Goal: Task Accomplishment & Management: Use online tool/utility

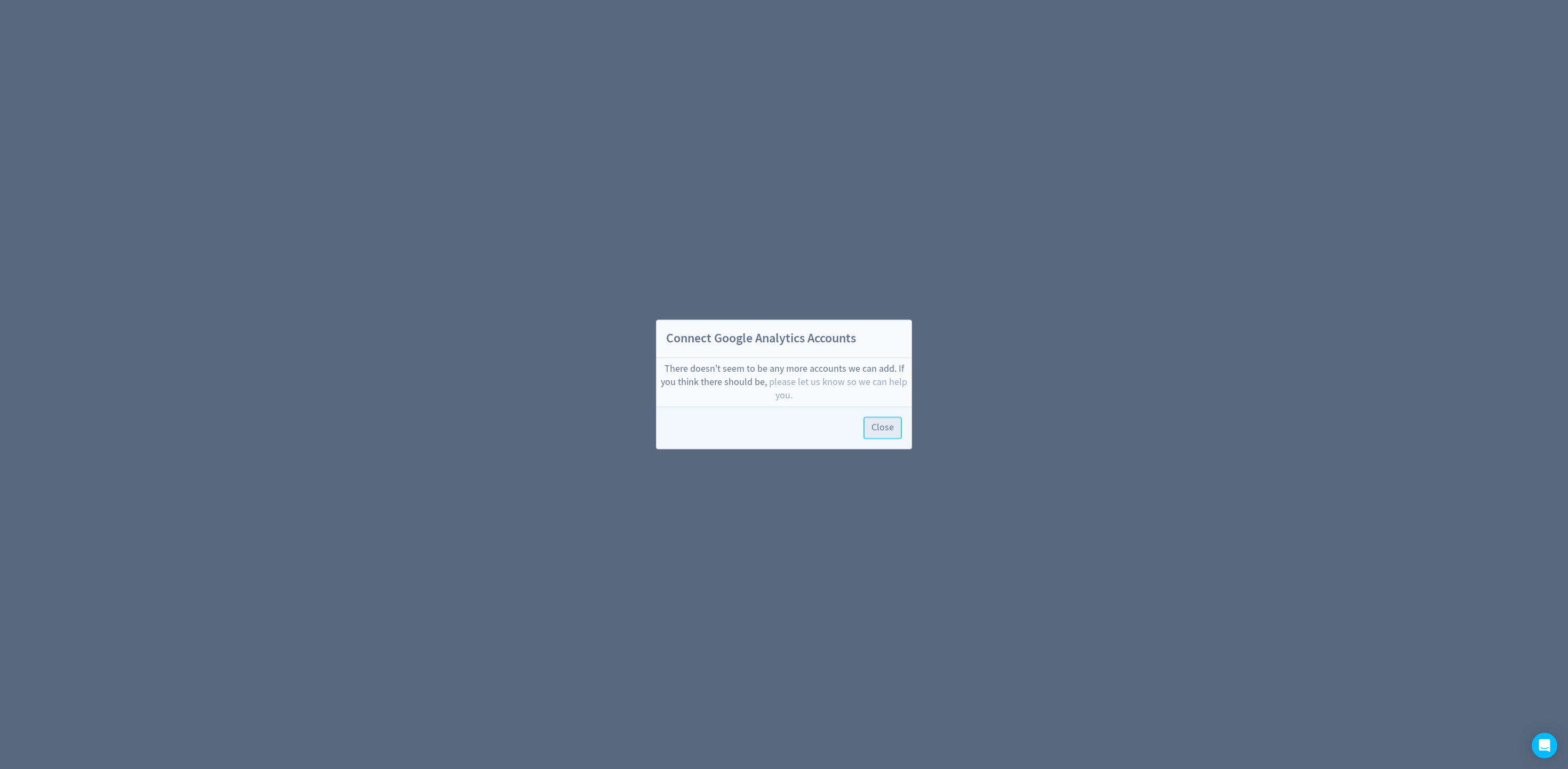
click at [889, 426] on span "Close" at bounding box center [883, 429] width 23 height 10
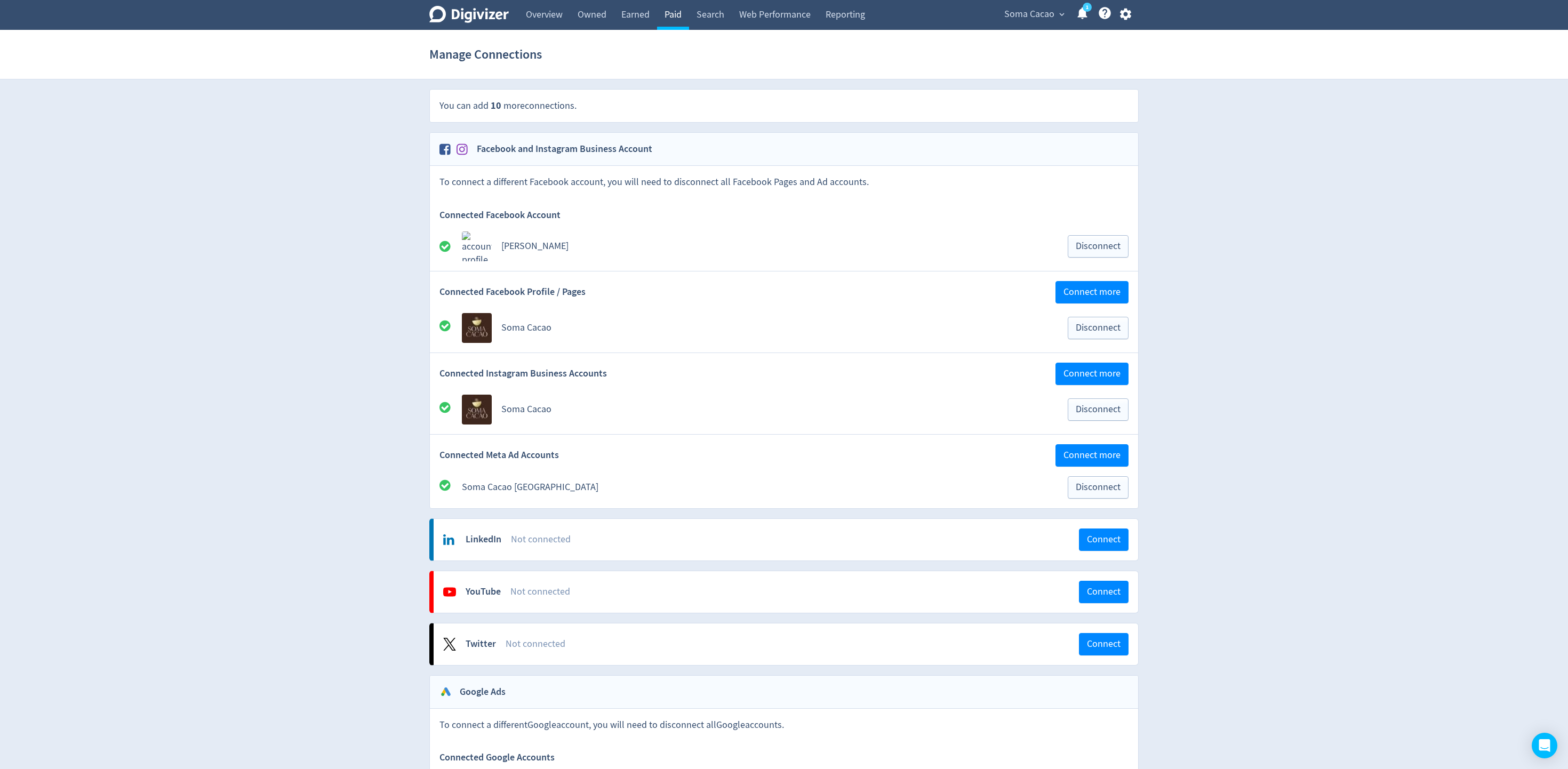
click at [671, 15] on link "Paid" at bounding box center [673, 15] width 32 height 30
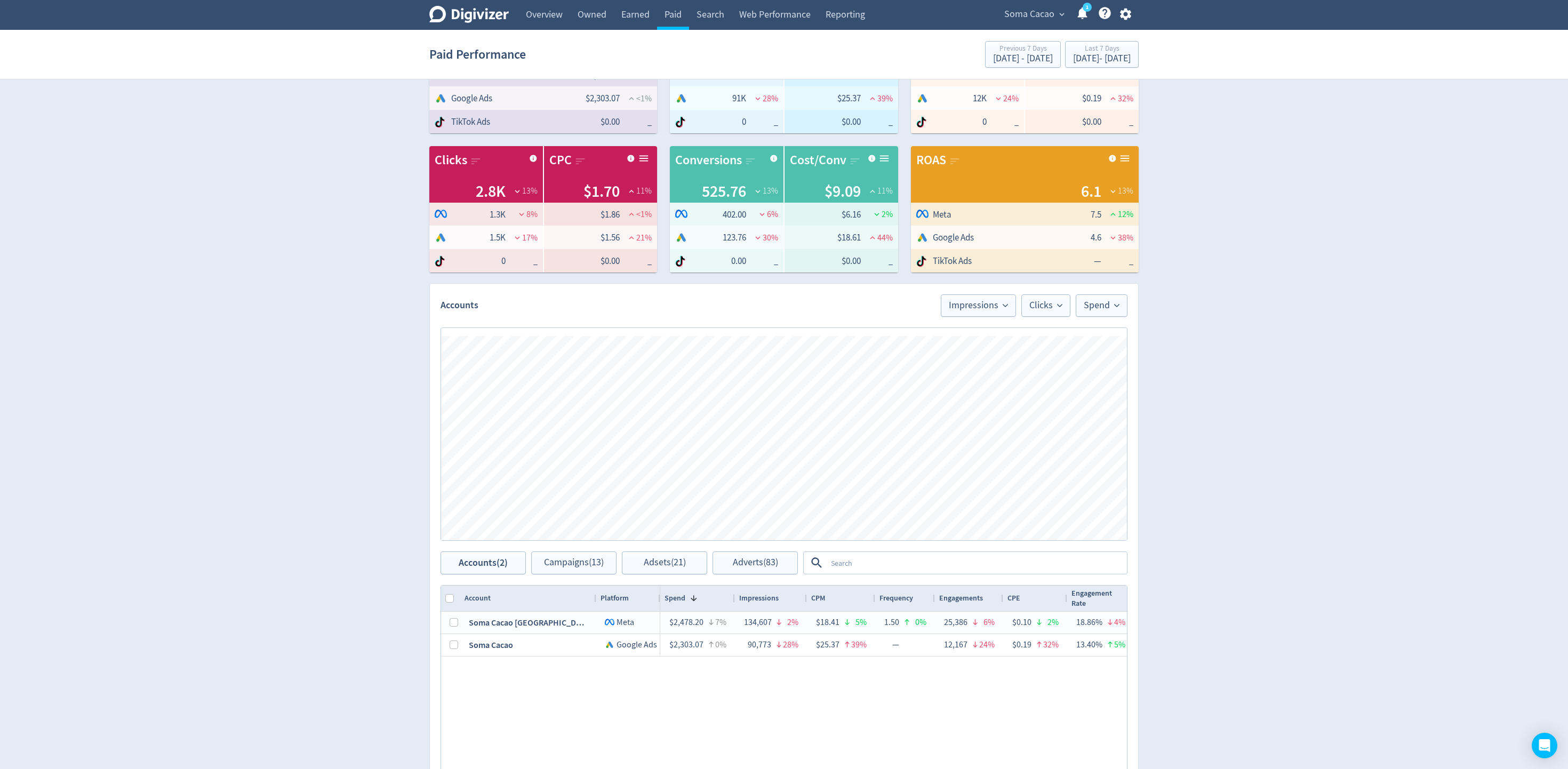
scroll to position [254, 0]
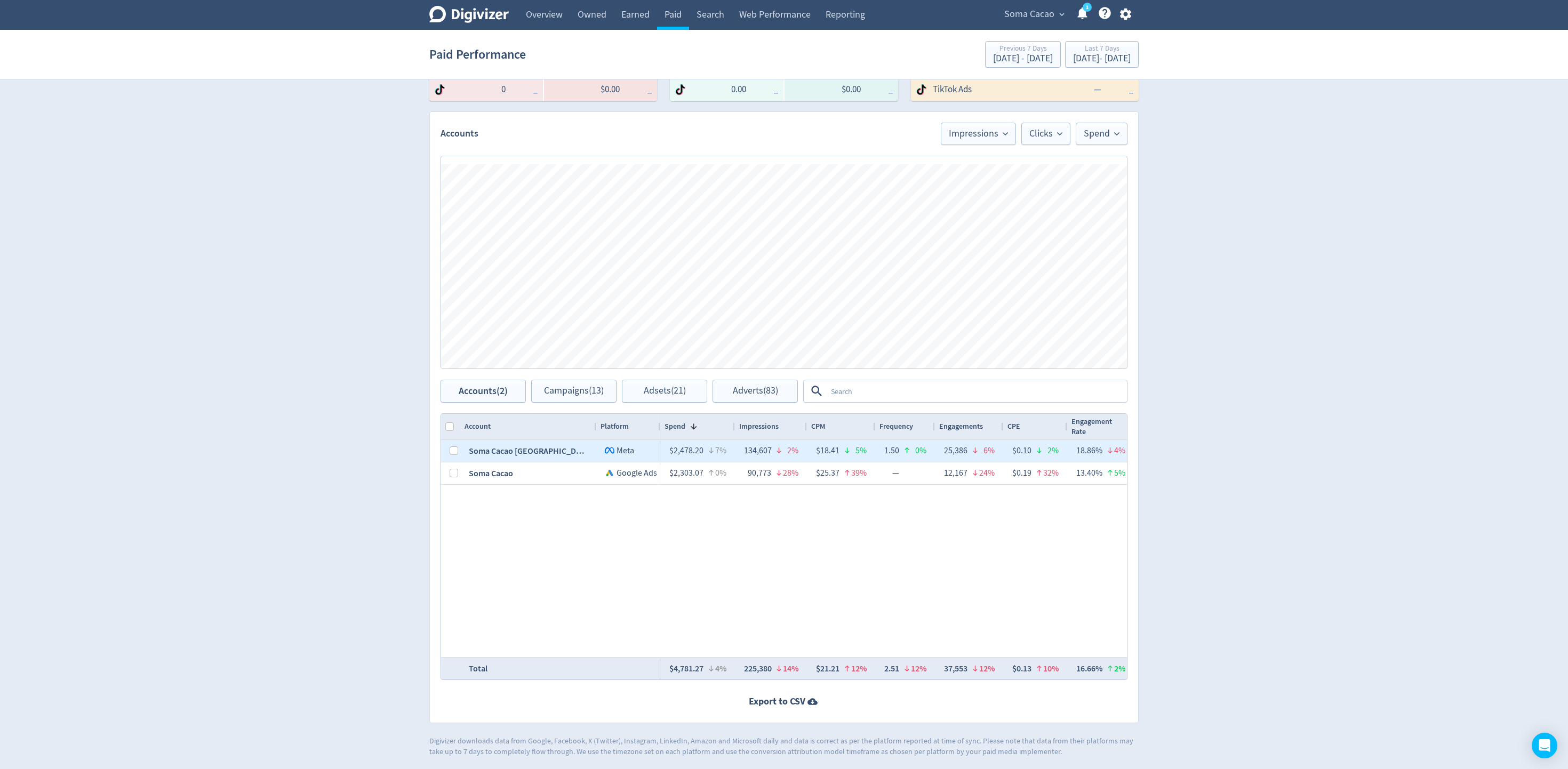
click at [446, 444] on div at bounding box center [451, 451] width 19 height 22
click at [452, 452] on input "Press Space to toggle row selection (unchecked)" at bounding box center [454, 451] width 9 height 9
checkbox input "true"
checkbox input "false"
click at [594, 401] on button "Campaigns (5)" at bounding box center [574, 392] width 85 height 23
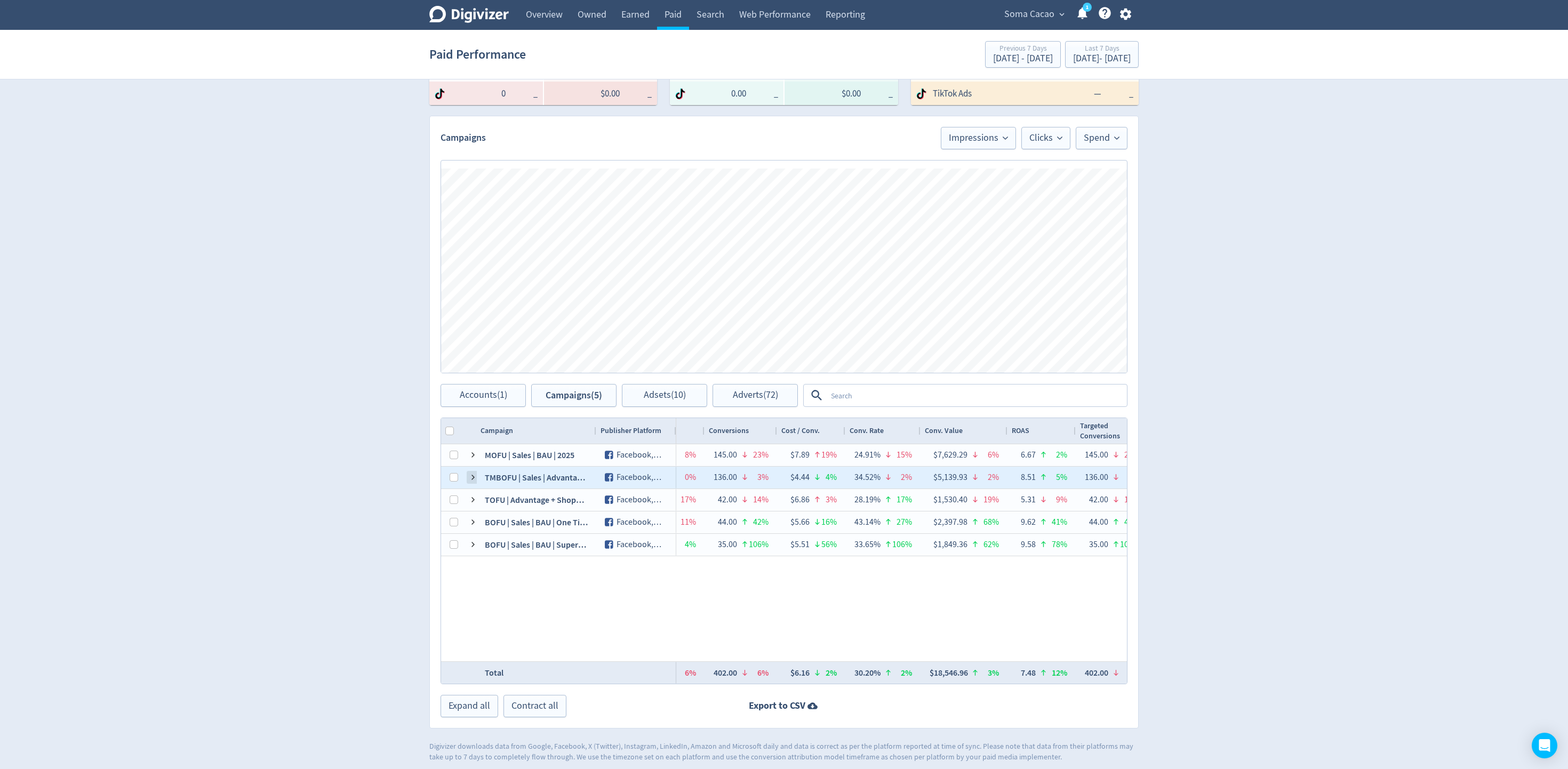
click at [475, 480] on span at bounding box center [473, 477] width 9 height 9
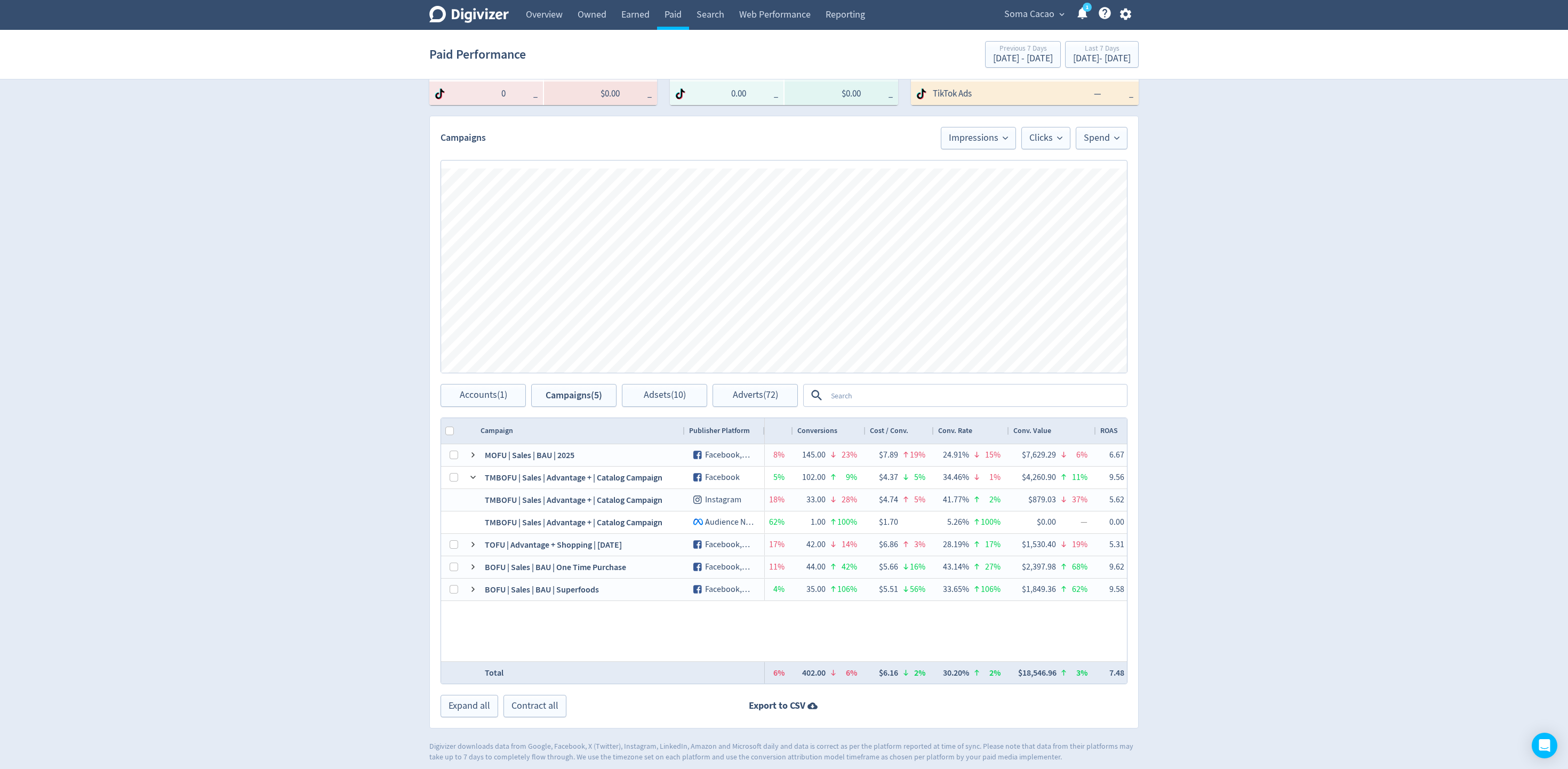
drag, startPoint x: 594, startPoint y: 430, endPoint x: 683, endPoint y: 432, distance: 89.0
click at [683, 432] on div at bounding box center [684, 431] width 4 height 26
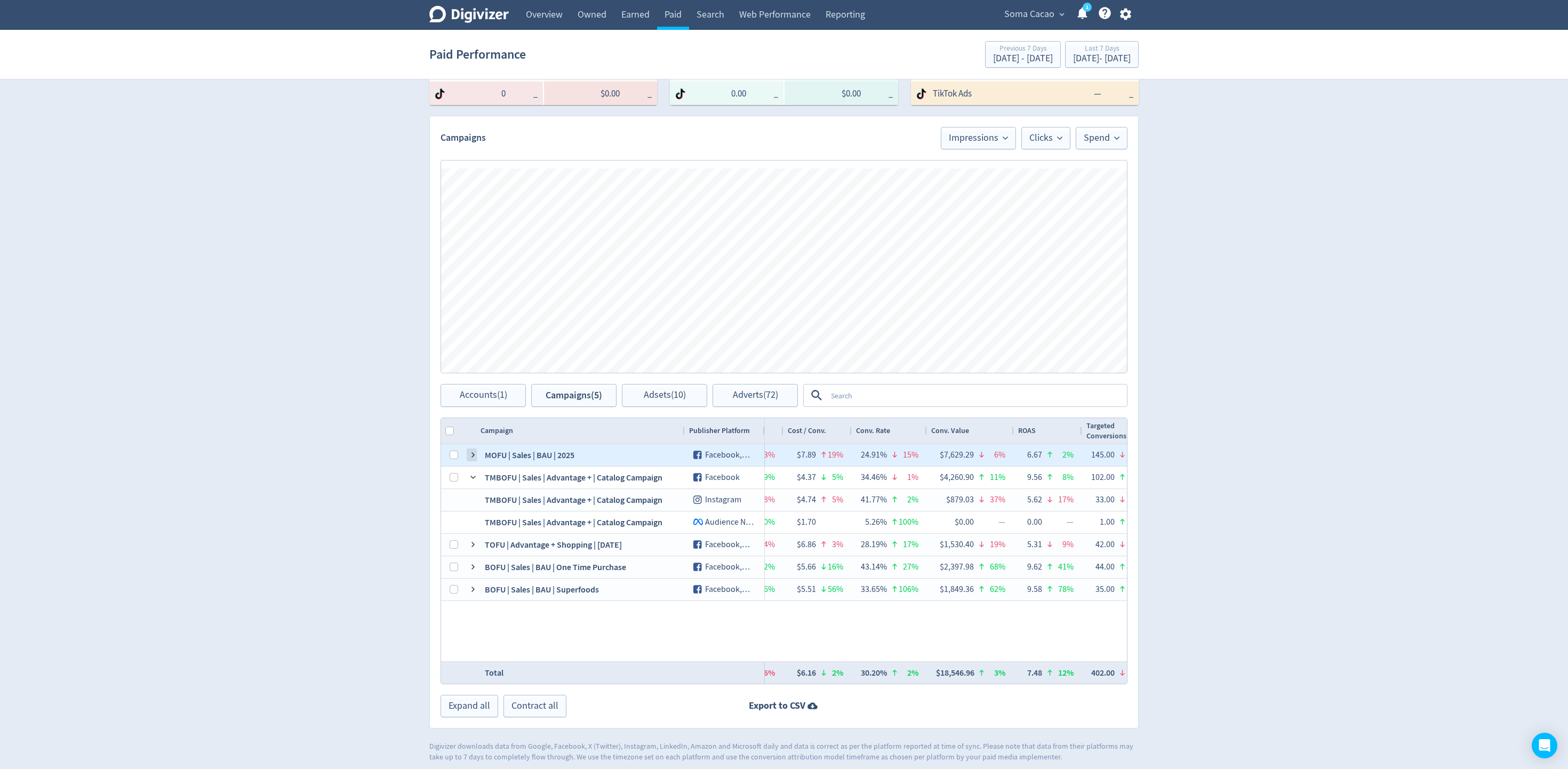
click at [472, 452] on span at bounding box center [473, 455] width 9 height 9
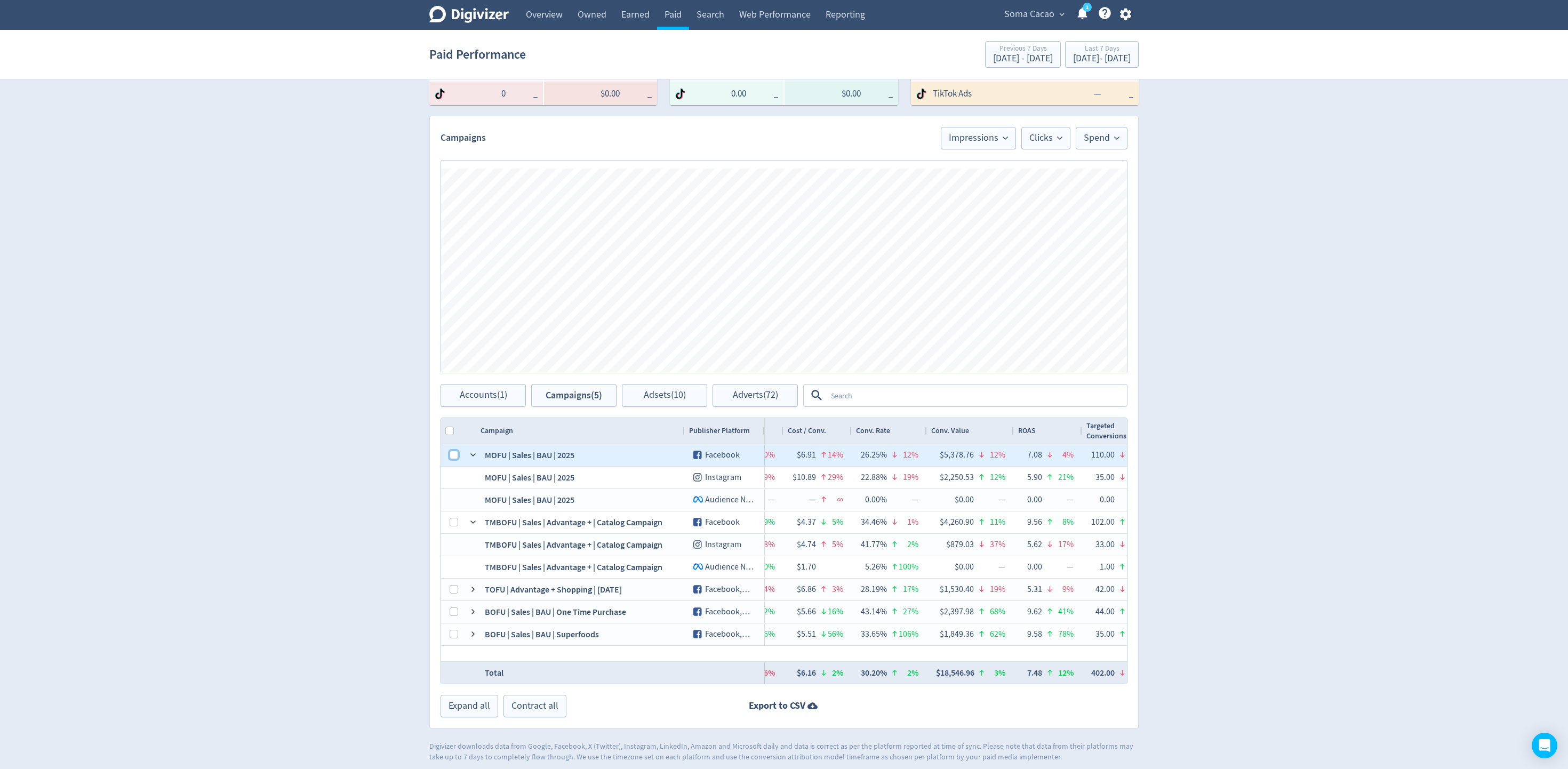
click at [453, 455] on input "Press Space to toggle row selection (unchecked)" at bounding box center [454, 455] width 9 height 9
checkbox input "true"
checkbox input "false"
checkbox input "true"
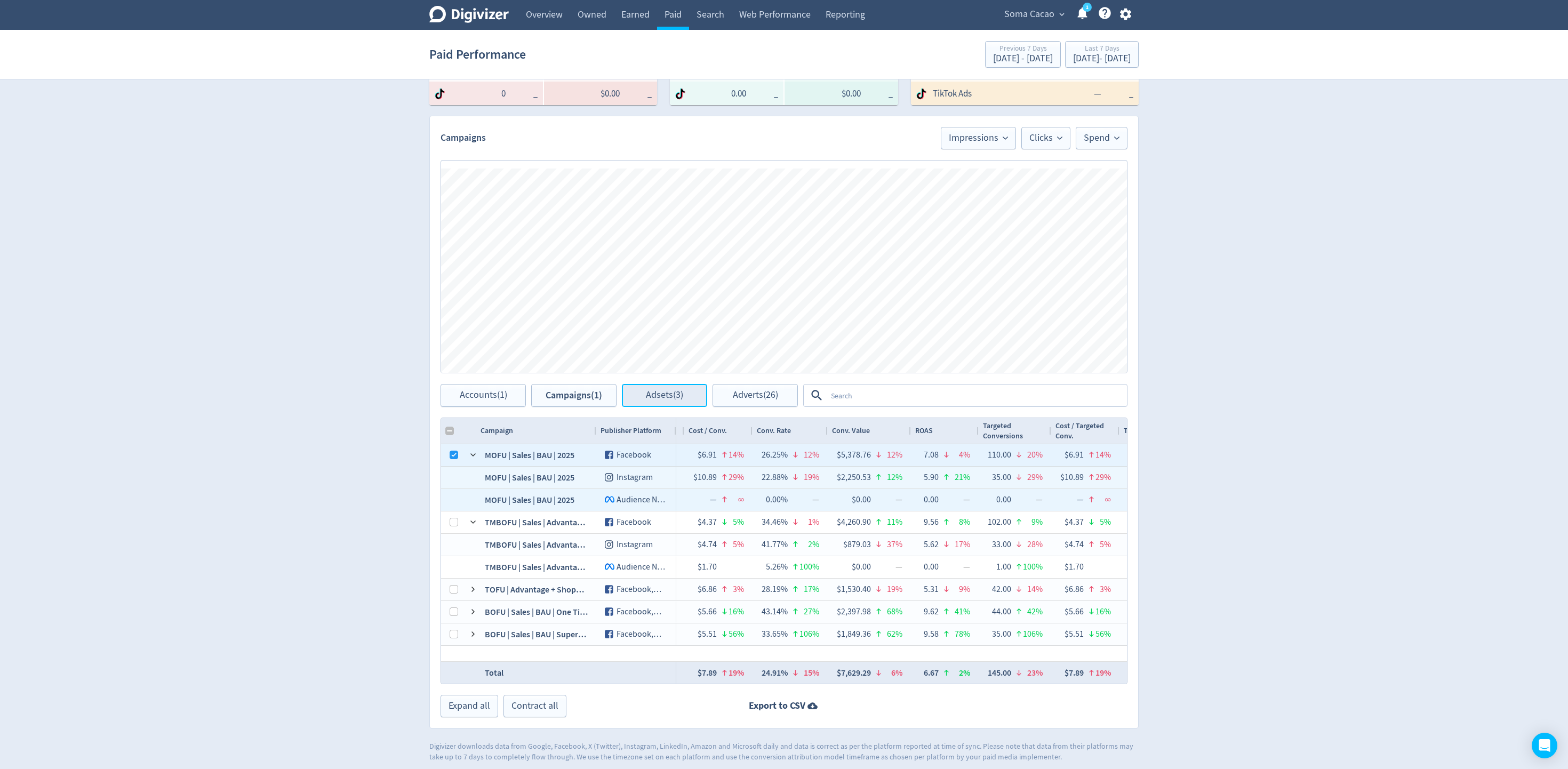
click at [677, 401] on button "Adsets (3)" at bounding box center [665, 396] width 85 height 23
